Goal: Task Accomplishment & Management: Use online tool/utility

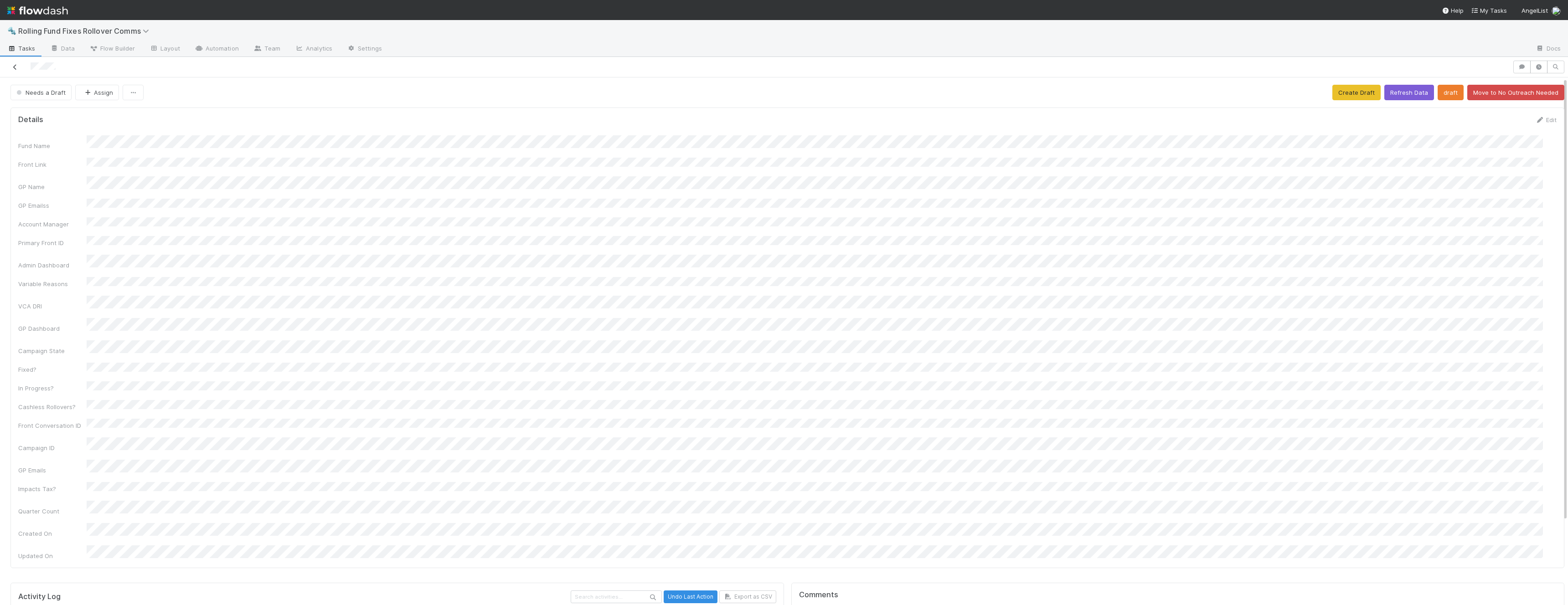
click at [16, 68] on icon at bounding box center [15, 68] width 9 height 6
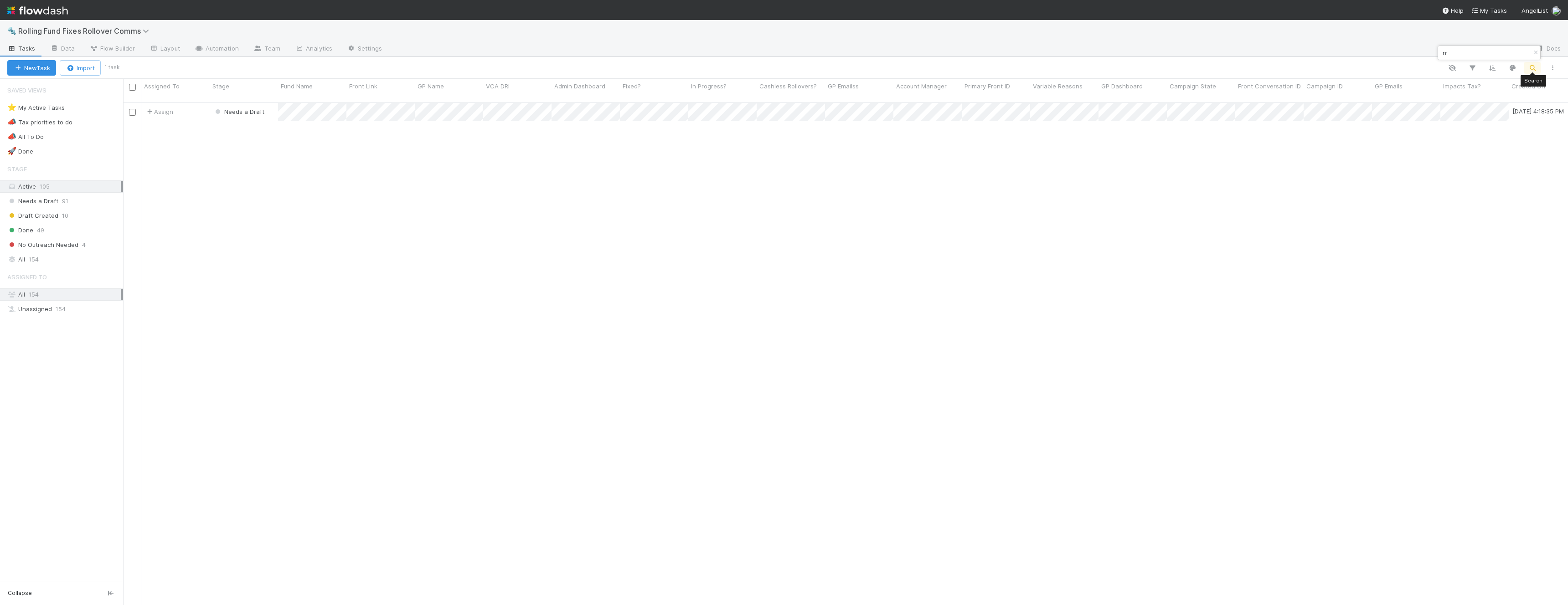
scroll to position [503, 1438]
click at [1466, 54] on input "irr" at bounding box center [1485, 53] width 91 height 11
type input "norg"
click at [188, 103] on div "Assign" at bounding box center [175, 111] width 68 height 18
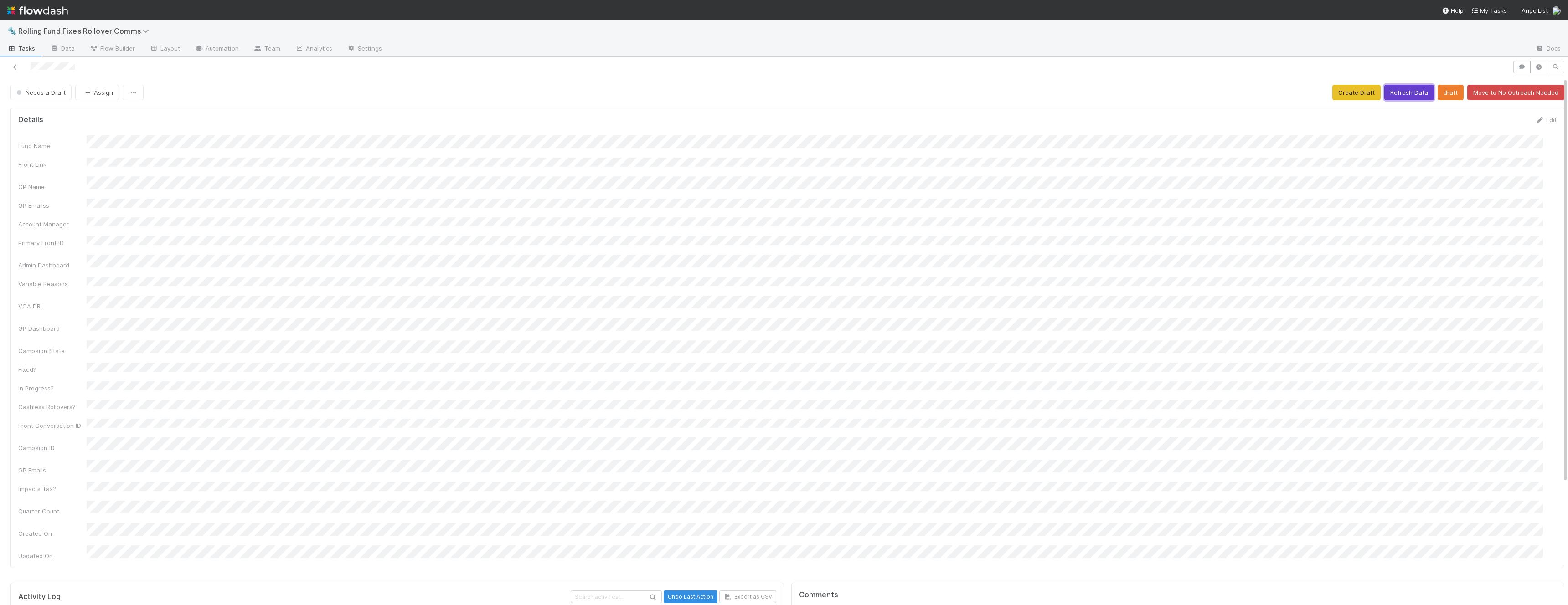
click at [1398, 94] on button "Refresh Data" at bounding box center [1409, 92] width 50 height 15
